Goal: Find specific page/section

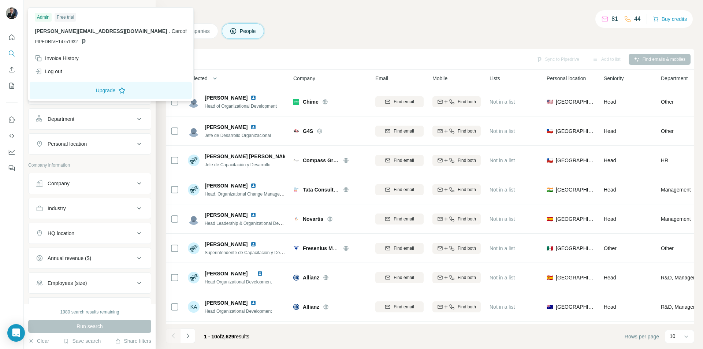
click at [8, 18] on img at bounding box center [12, 13] width 12 height 12
click at [9, 14] on img at bounding box center [12, 13] width 12 height 12
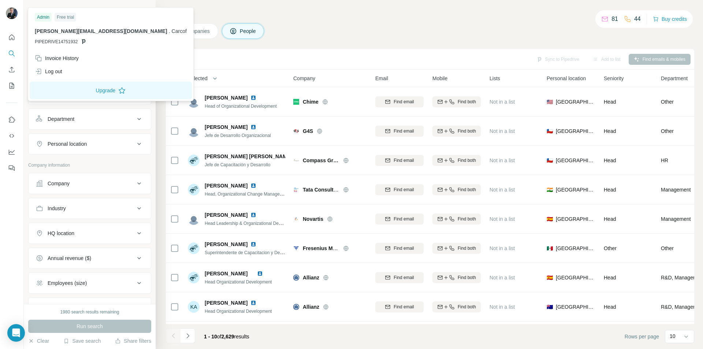
click at [9, 14] on img at bounding box center [12, 13] width 12 height 12
click at [386, 25] on div "Companies People" at bounding box center [430, 30] width 529 height 15
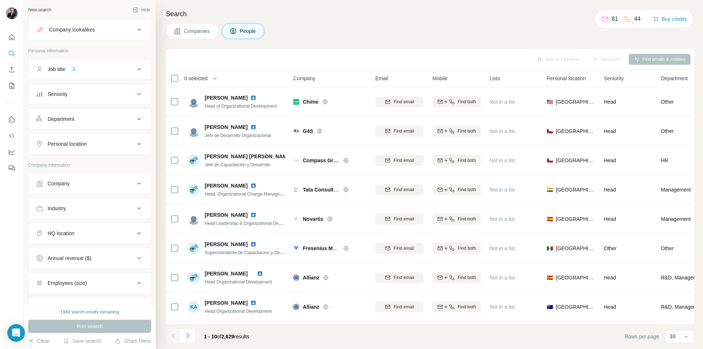
click at [196, 32] on span "Companies" at bounding box center [197, 30] width 27 height 7
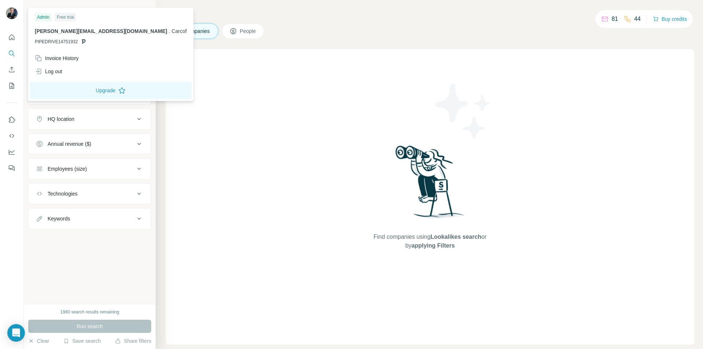
click at [12, 14] on img at bounding box center [12, 13] width 12 height 12
click at [8, 37] on icon "Quick start" at bounding box center [11, 37] width 7 height 7
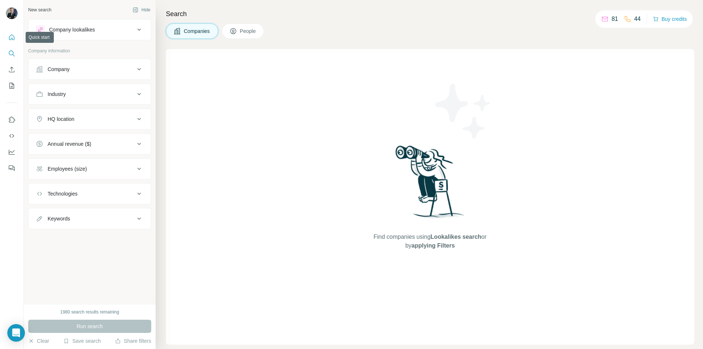
click at [8, 37] on icon "Quick start" at bounding box center [11, 37] width 7 height 7
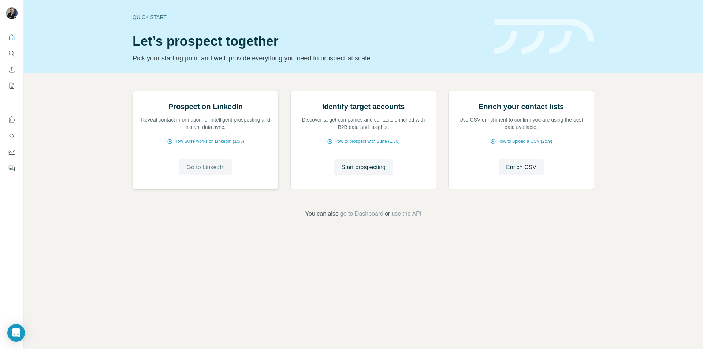
click at [206, 172] on span "Go to LinkedIn" at bounding box center [205, 167] width 38 height 9
